Goal: Task Accomplishment & Management: Use online tool/utility

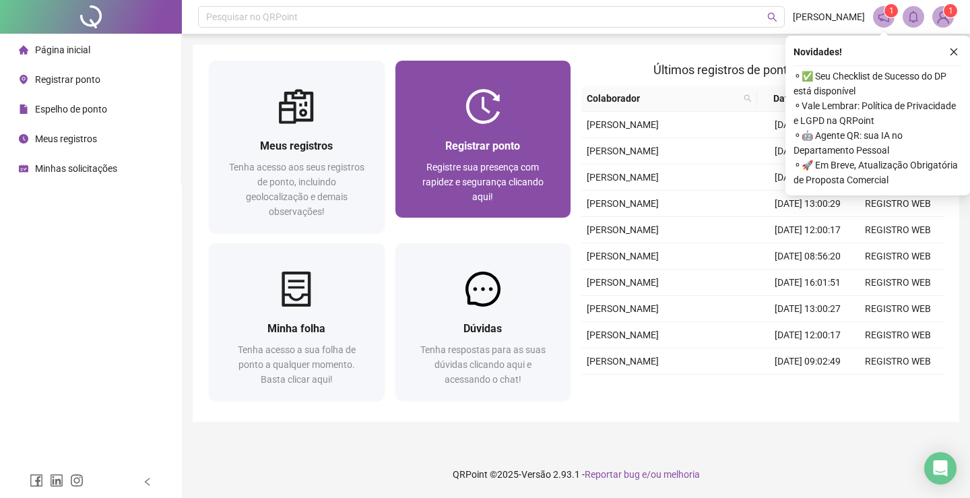
click at [499, 148] on span "Registrar ponto" at bounding box center [482, 145] width 75 height 13
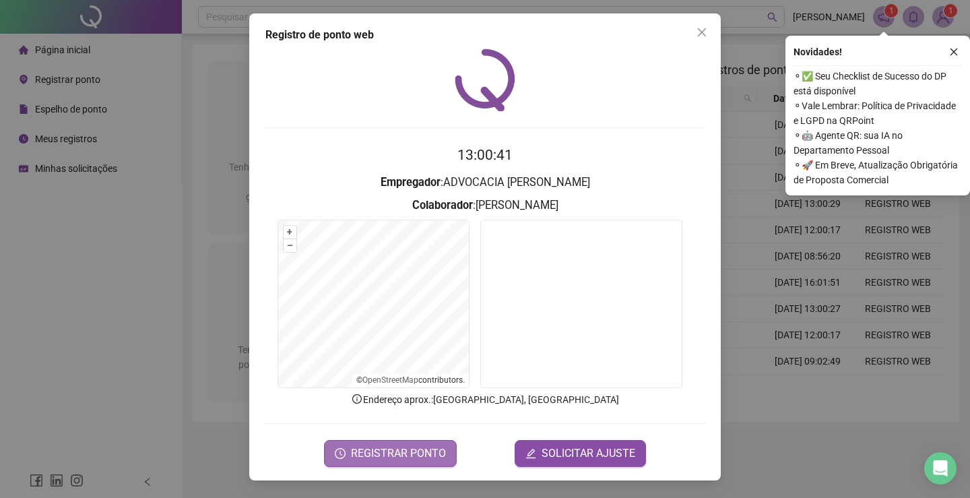
click at [406, 443] on button "REGISTRAR PONTO" at bounding box center [390, 453] width 133 height 27
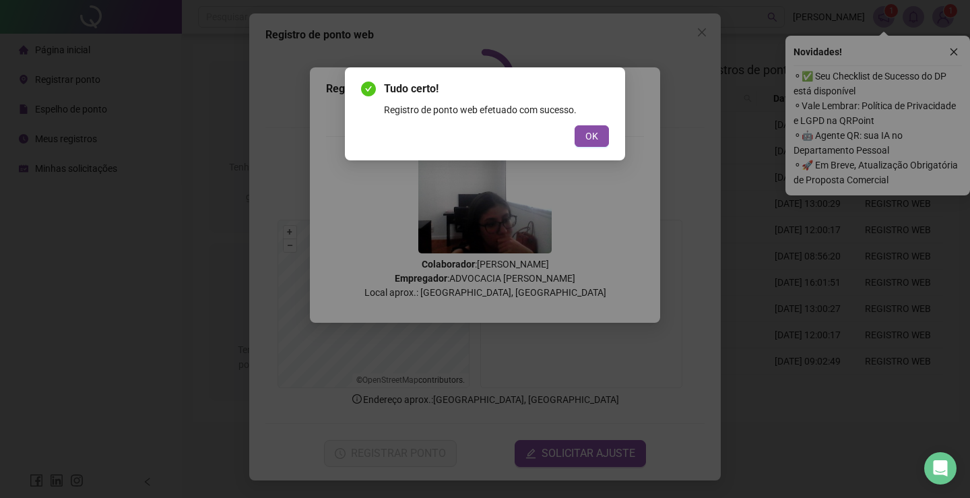
drag, startPoint x: 406, startPoint y: 443, endPoint x: 693, endPoint y: 139, distance: 418.0
click at [693, 139] on div "Tudo certo! Registro de ponto web efetuado com sucesso. OK" at bounding box center [485, 249] width 970 height 498
click at [594, 131] on span "OK" at bounding box center [591, 136] width 13 height 15
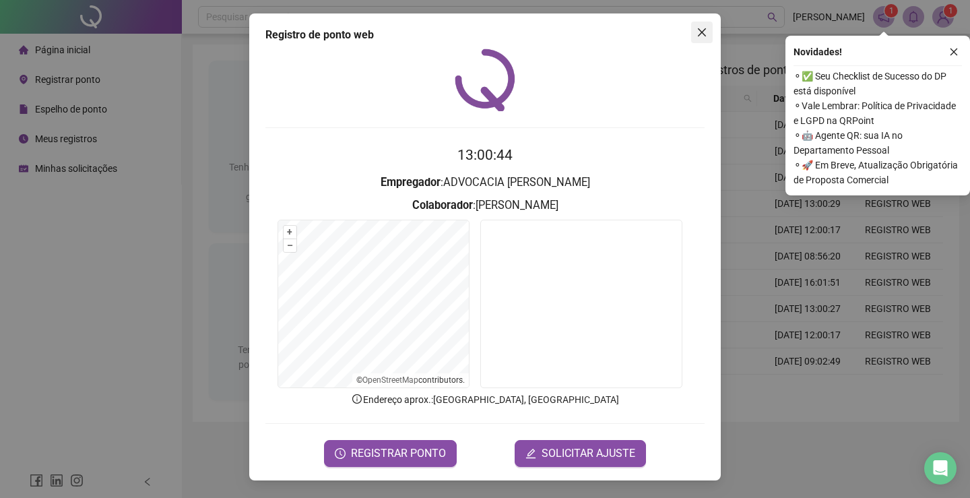
click at [699, 36] on icon "close" at bounding box center [702, 32] width 8 height 8
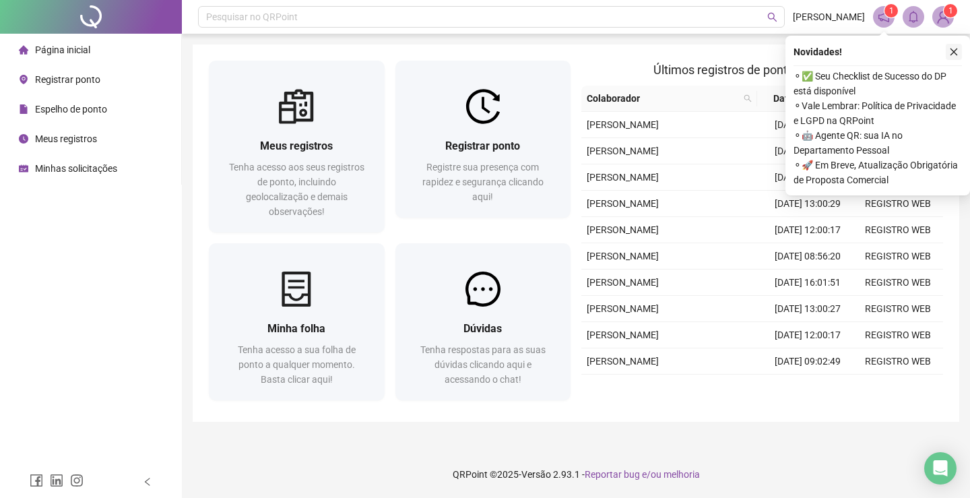
click at [959, 49] on button "button" at bounding box center [954, 52] width 16 height 16
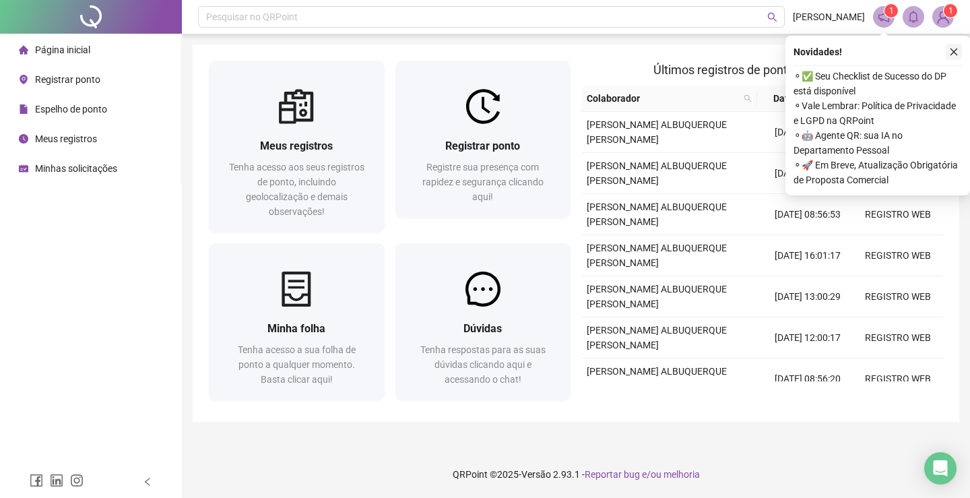
click at [954, 53] on icon "close" at bounding box center [953, 51] width 9 height 9
